Goal: Information Seeking & Learning: Learn about a topic

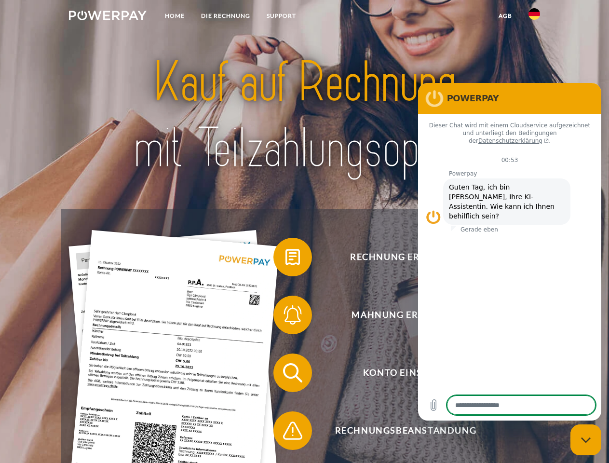
click at [108, 17] on img at bounding box center [108, 16] width 78 height 10
click at [534, 17] on img at bounding box center [534, 14] width 12 height 12
click at [505, 16] on link "agb" at bounding box center [505, 15] width 30 height 17
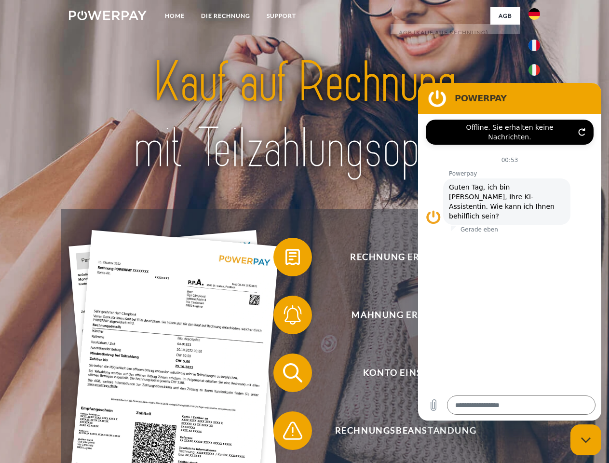
click at [285, 259] on span at bounding box center [278, 257] width 48 height 48
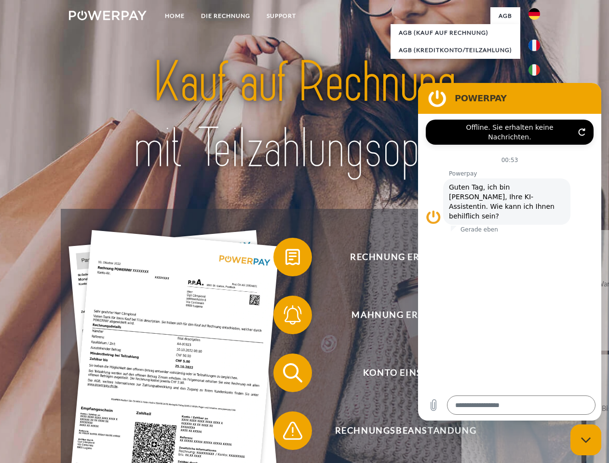
click at [285, 317] on span at bounding box center [278, 315] width 48 height 48
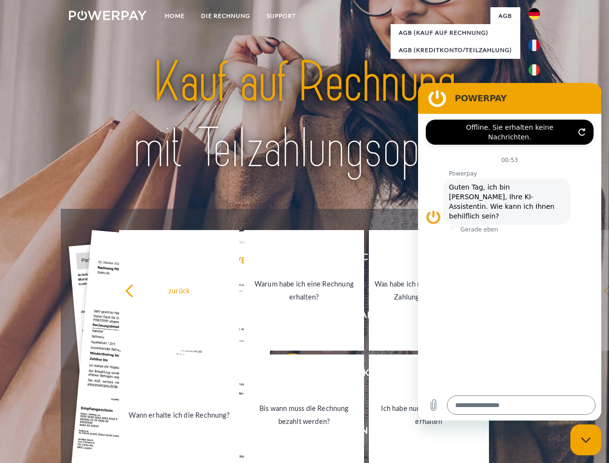
click at [285, 375] on link "Bis wann muss die Rechnung bezahlt werden?" at bounding box center [304, 414] width 120 height 121
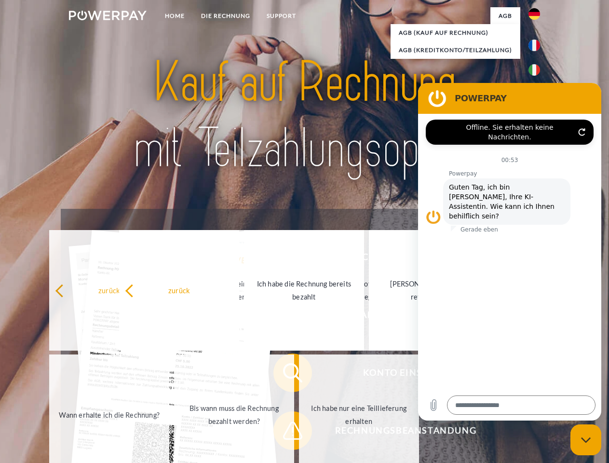
click at [285, 432] on span at bounding box center [278, 430] width 48 height 48
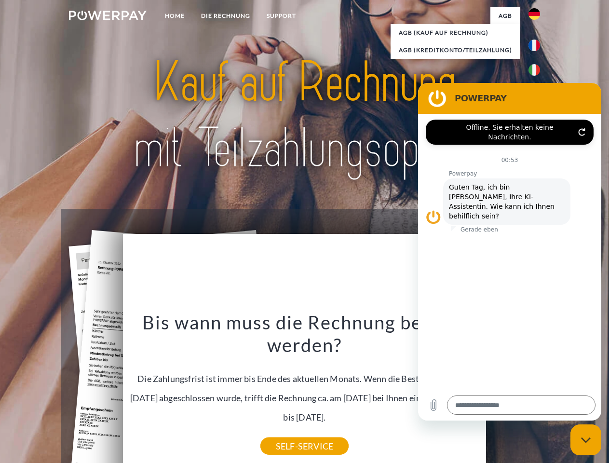
click at [586, 440] on icon "Messaging-Fenster schließen" at bounding box center [586, 440] width 10 height 6
type textarea "*"
